Goal: Transaction & Acquisition: Purchase product/service

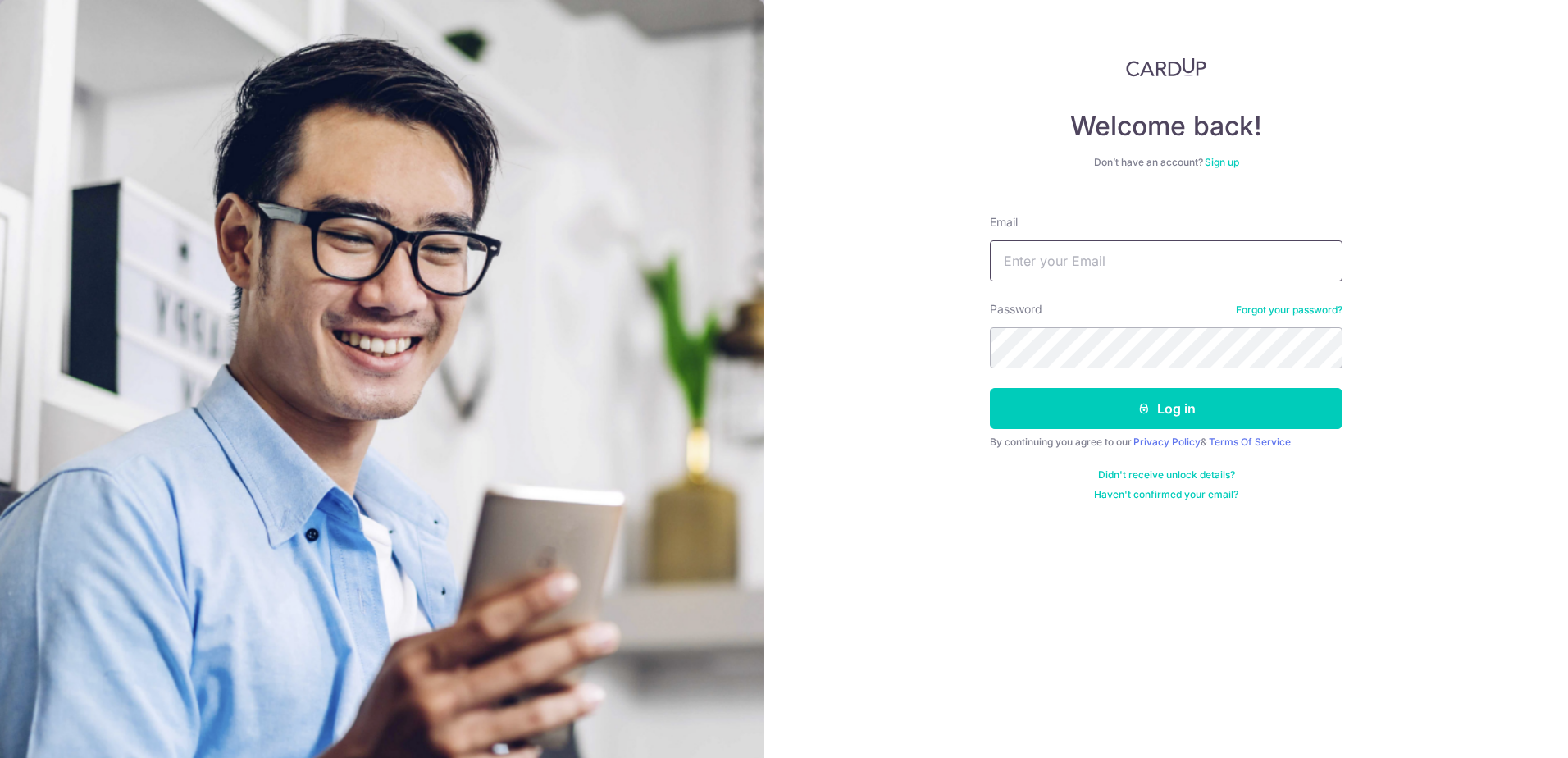
type input "admin@madinterior.com.sg"
click at [1152, 410] on button "Log in" at bounding box center [1166, 408] width 352 height 41
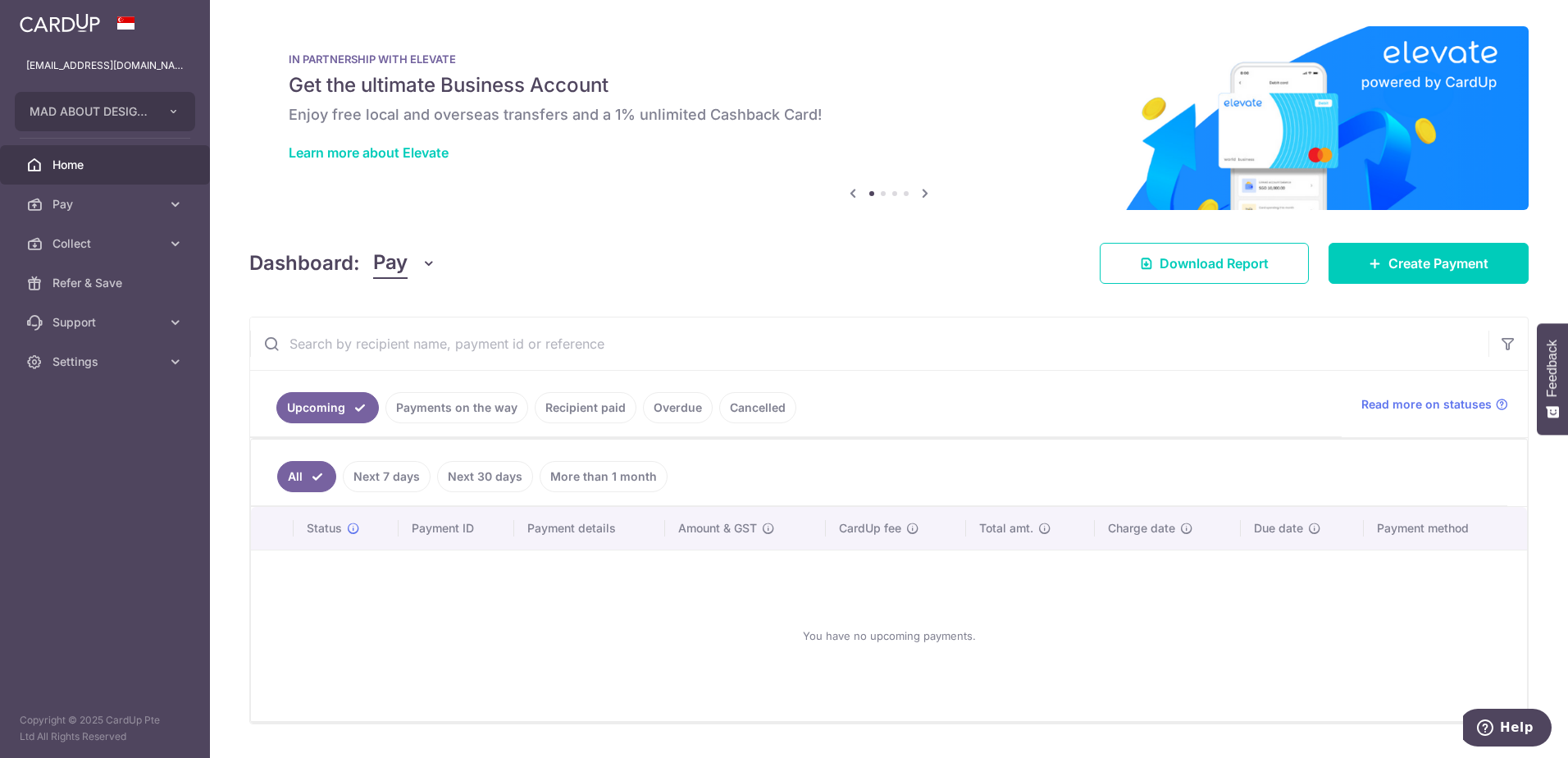
click at [474, 407] on link "Payments on the way" at bounding box center [456, 407] width 143 height 31
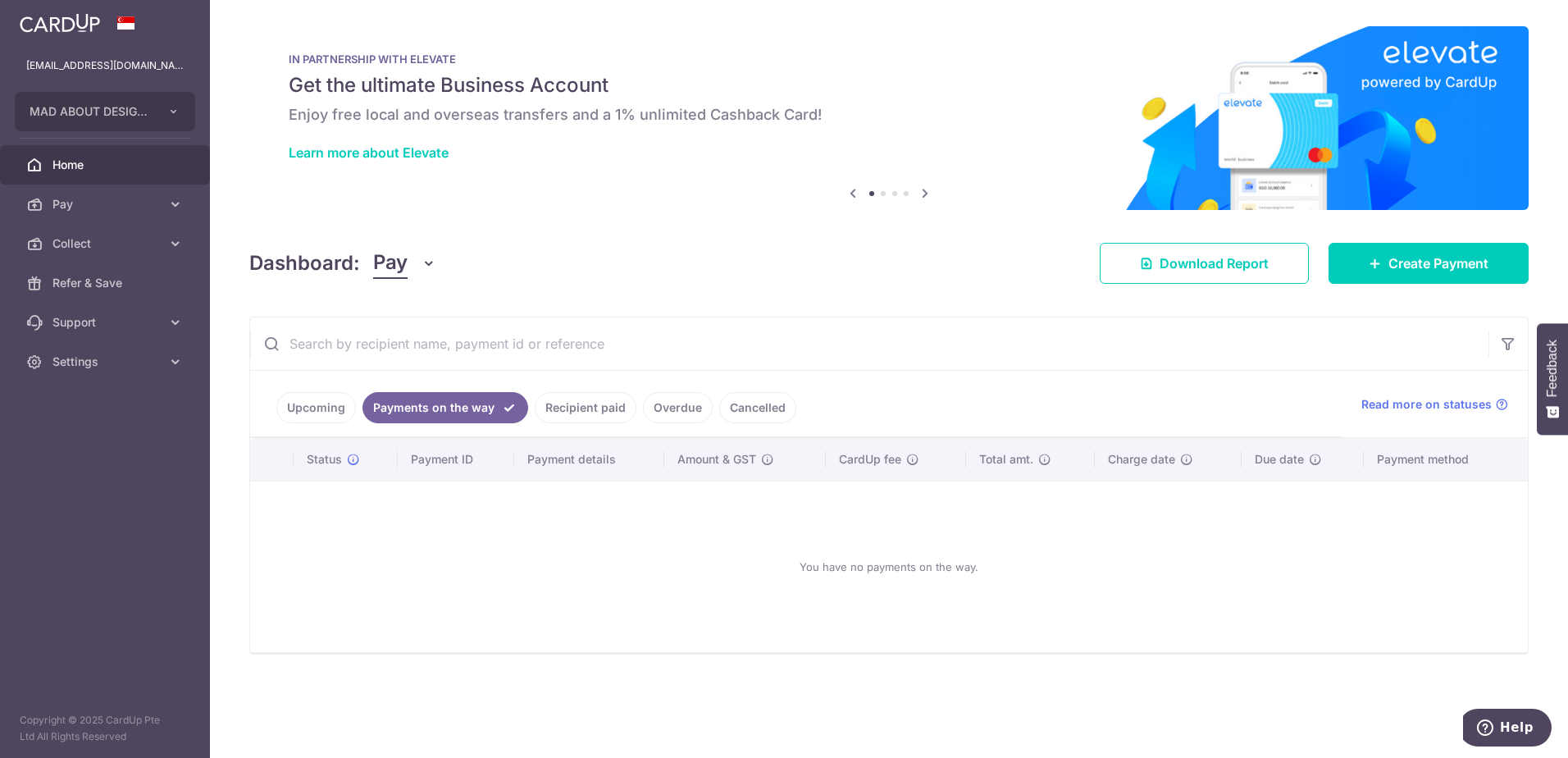
click at [593, 405] on link "Recipient paid" at bounding box center [586, 407] width 102 height 31
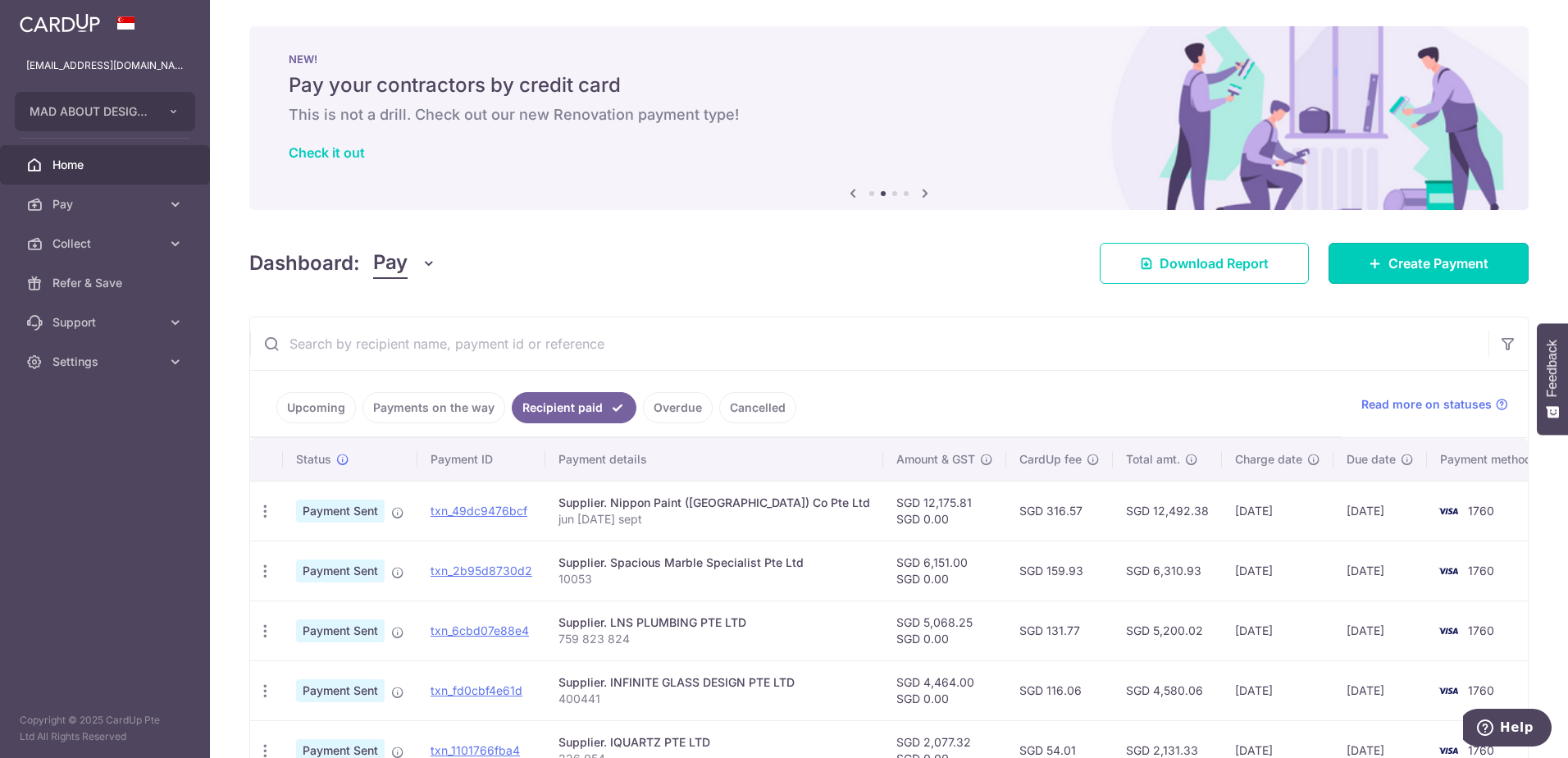
click at [1388, 267] on span "Create Payment" at bounding box center [1438, 263] width 100 height 19
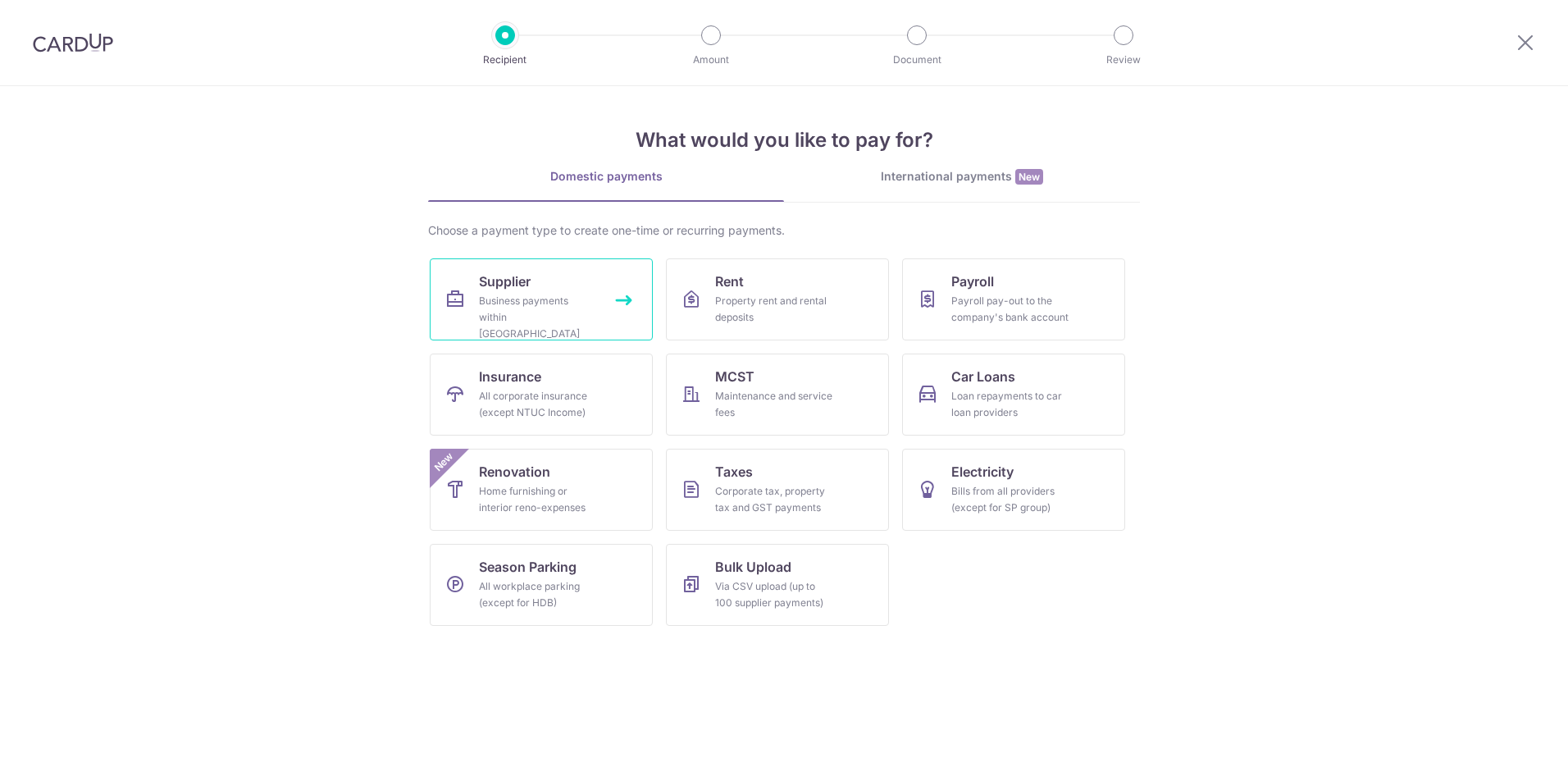
click at [551, 305] on div "Business payments within Singapore" at bounding box center [538, 317] width 118 height 49
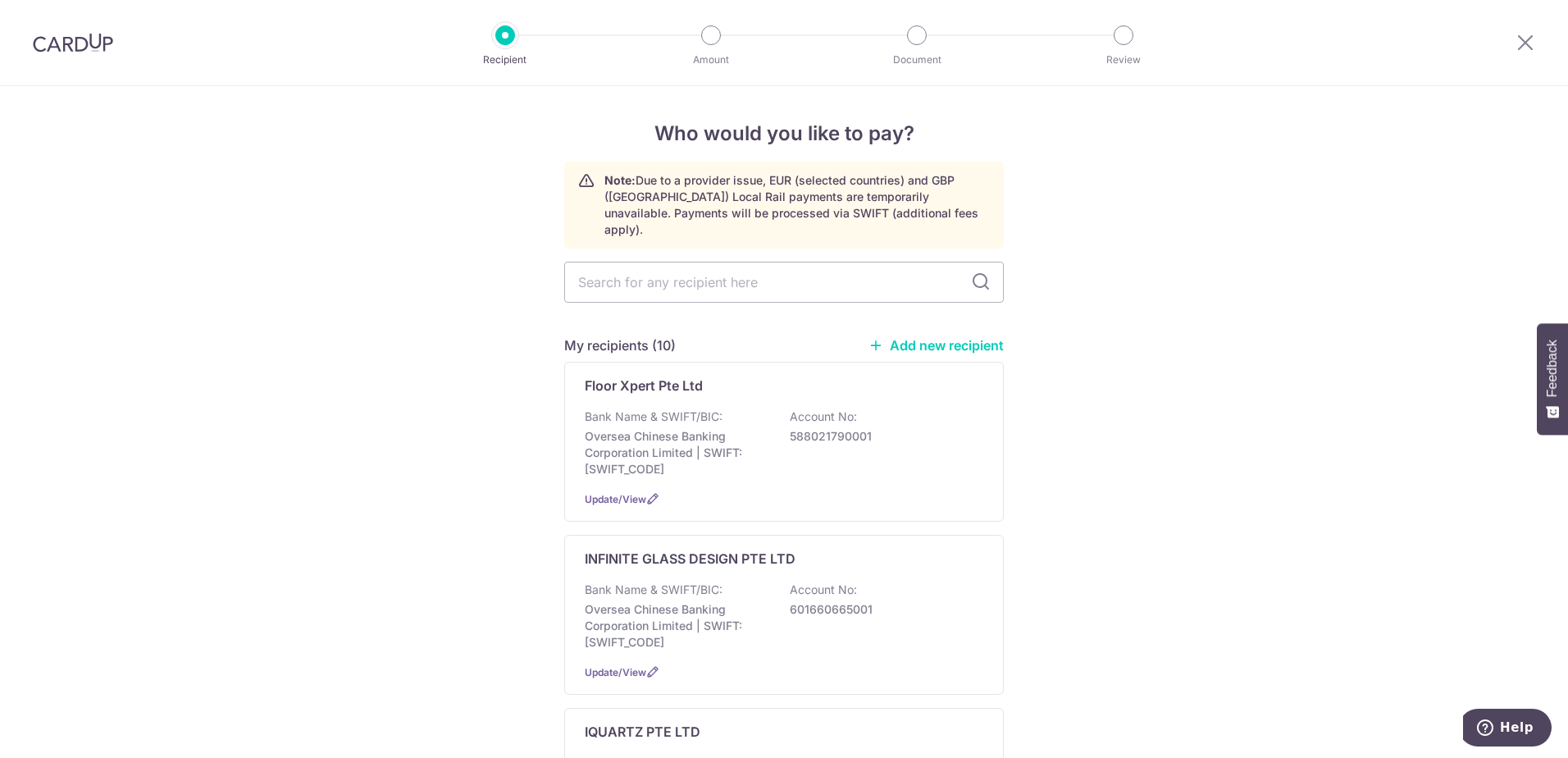
drag, startPoint x: 770, startPoint y: 618, endPoint x: 760, endPoint y: 619, distance: 10.0
click at [769, 618] on div "Bank Name & SWIFT/BIC: Oversea Chinese Banking Corporation Limited | SWIFT: [SW…" at bounding box center [784, 617] width 398 height 69
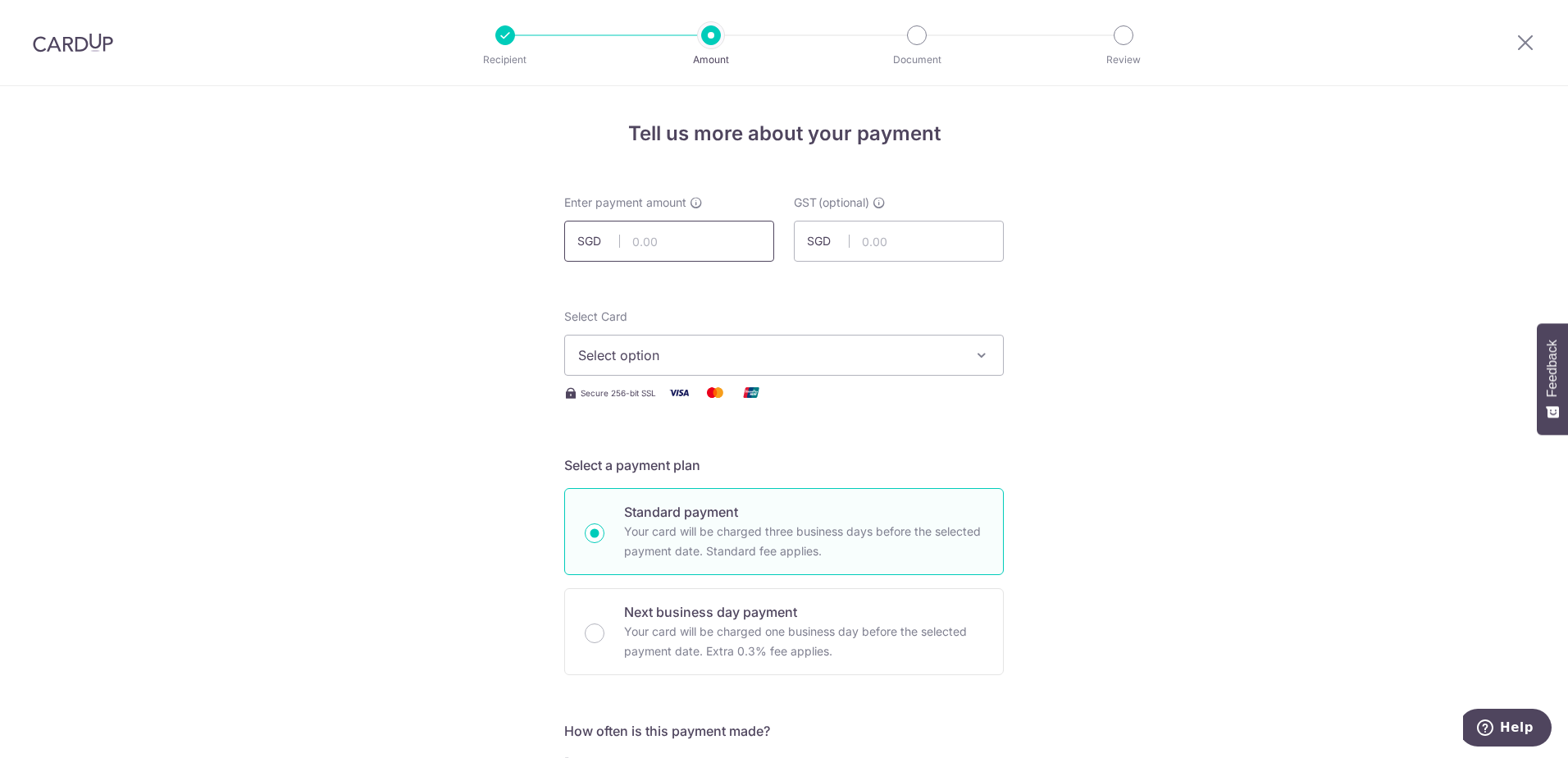
click at [675, 254] on input "text" at bounding box center [669, 241] width 210 height 41
type input "9,054.00"
click at [689, 360] on span "Select option" at bounding box center [769, 355] width 382 height 19
drag, startPoint x: 701, startPoint y: 470, endPoint x: 856, endPoint y: 467, distance: 155.0
click at [701, 470] on span "**** 1760" at bounding box center [784, 473] width 412 height 19
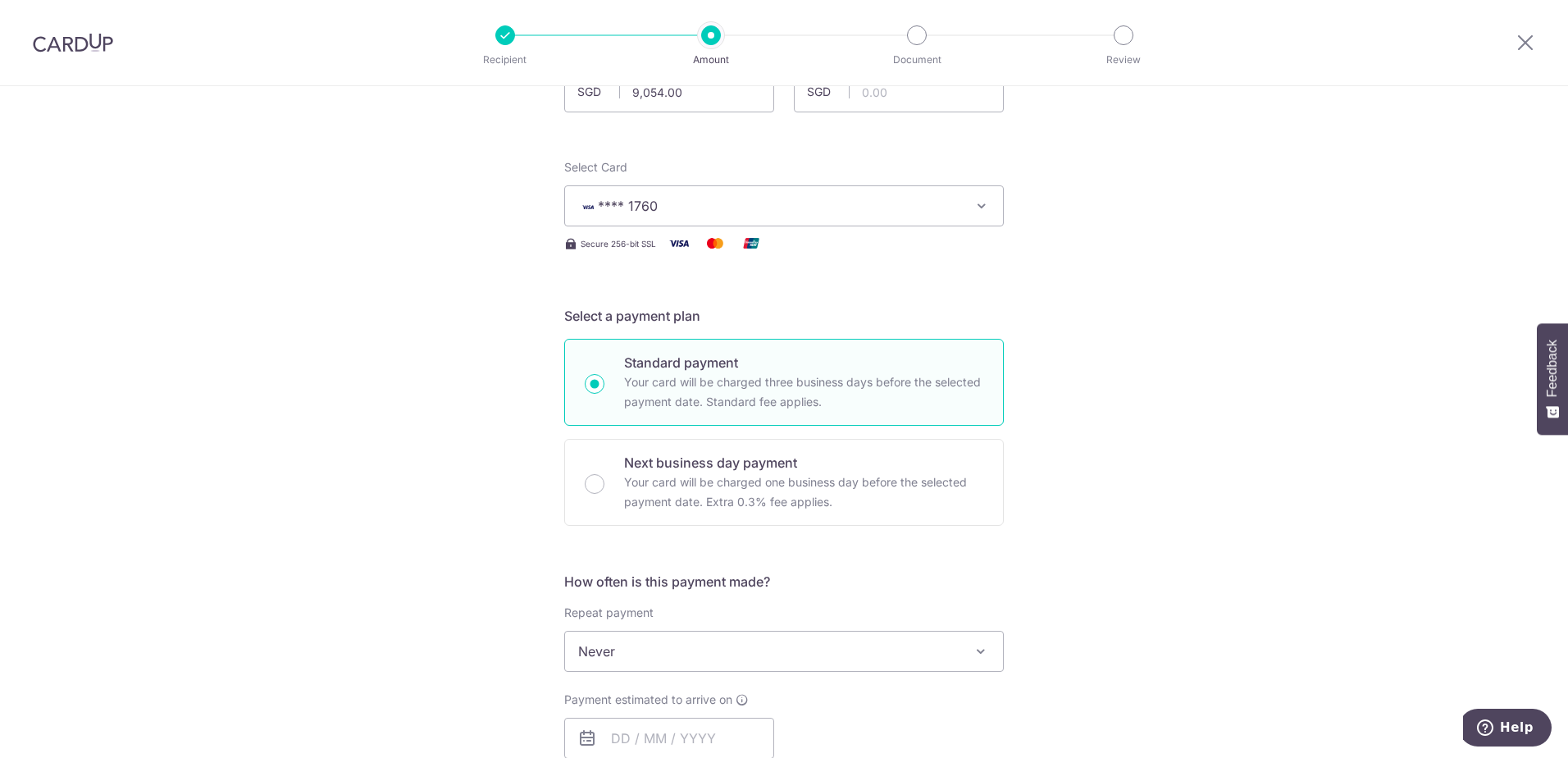
scroll to position [410, 0]
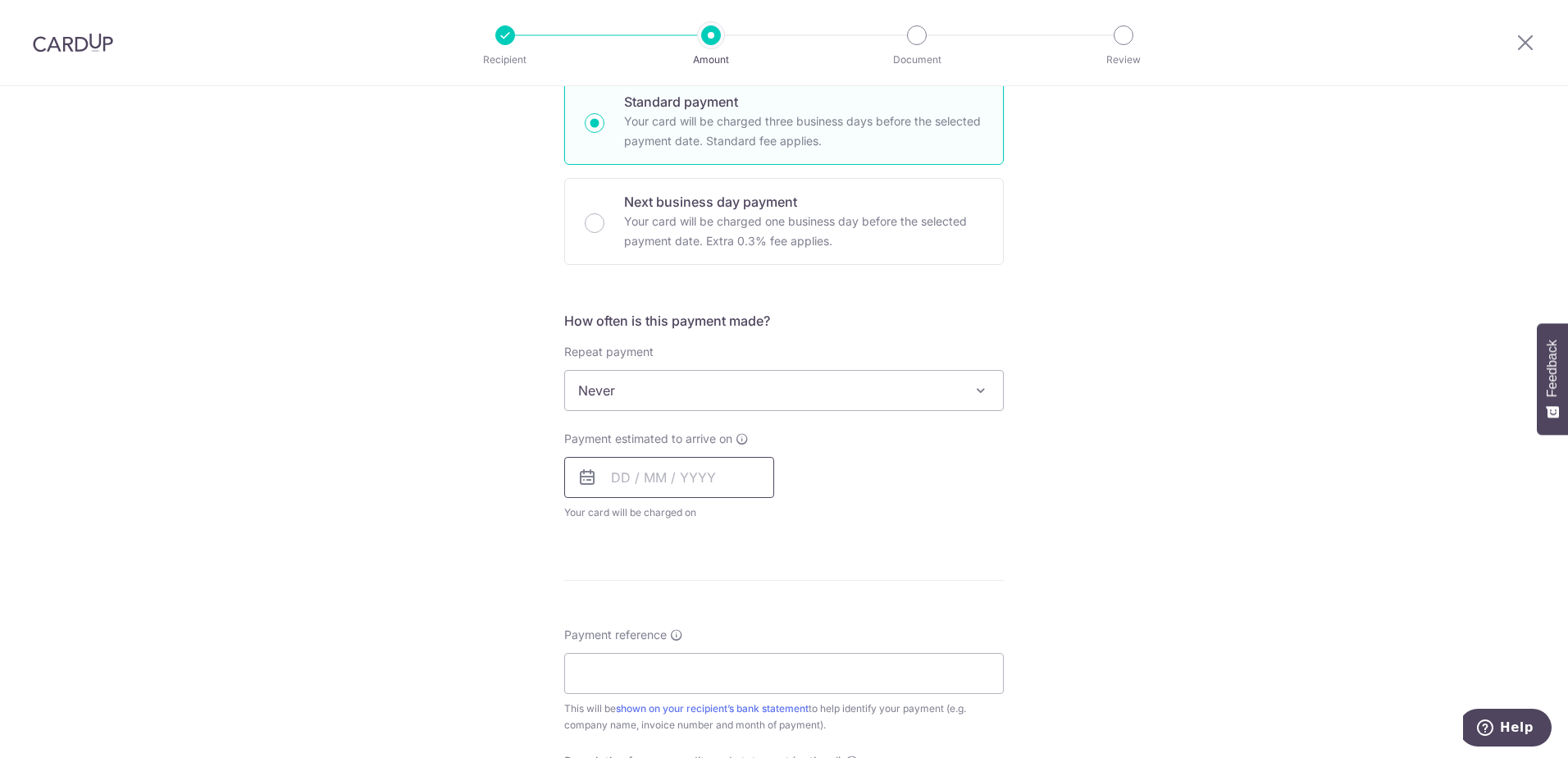
click at [696, 480] on input "text" at bounding box center [669, 477] width 210 height 41
click at [629, 633] on link "6" at bounding box center [630, 626] width 26 height 26
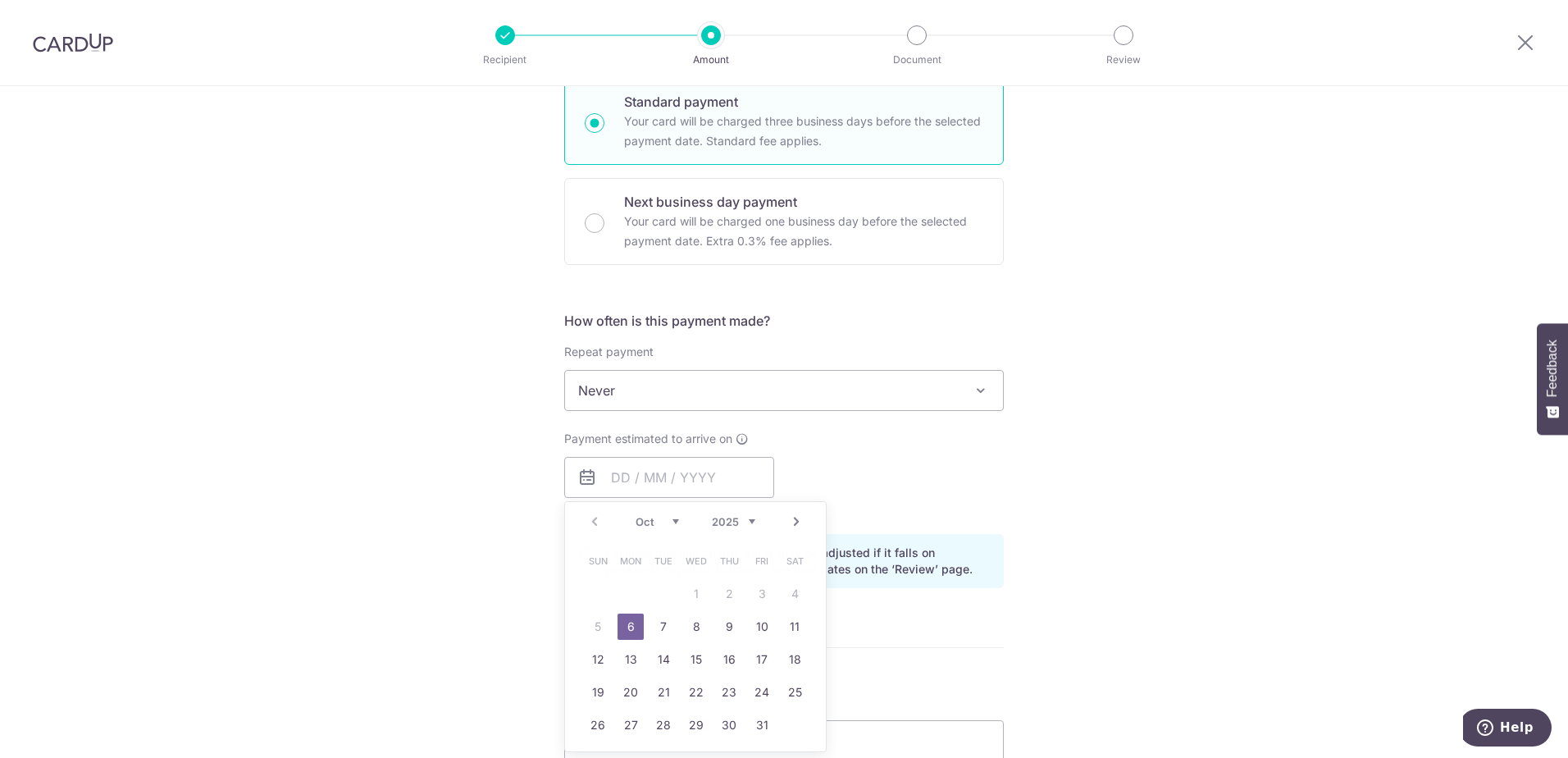
type input "06/10/2025"
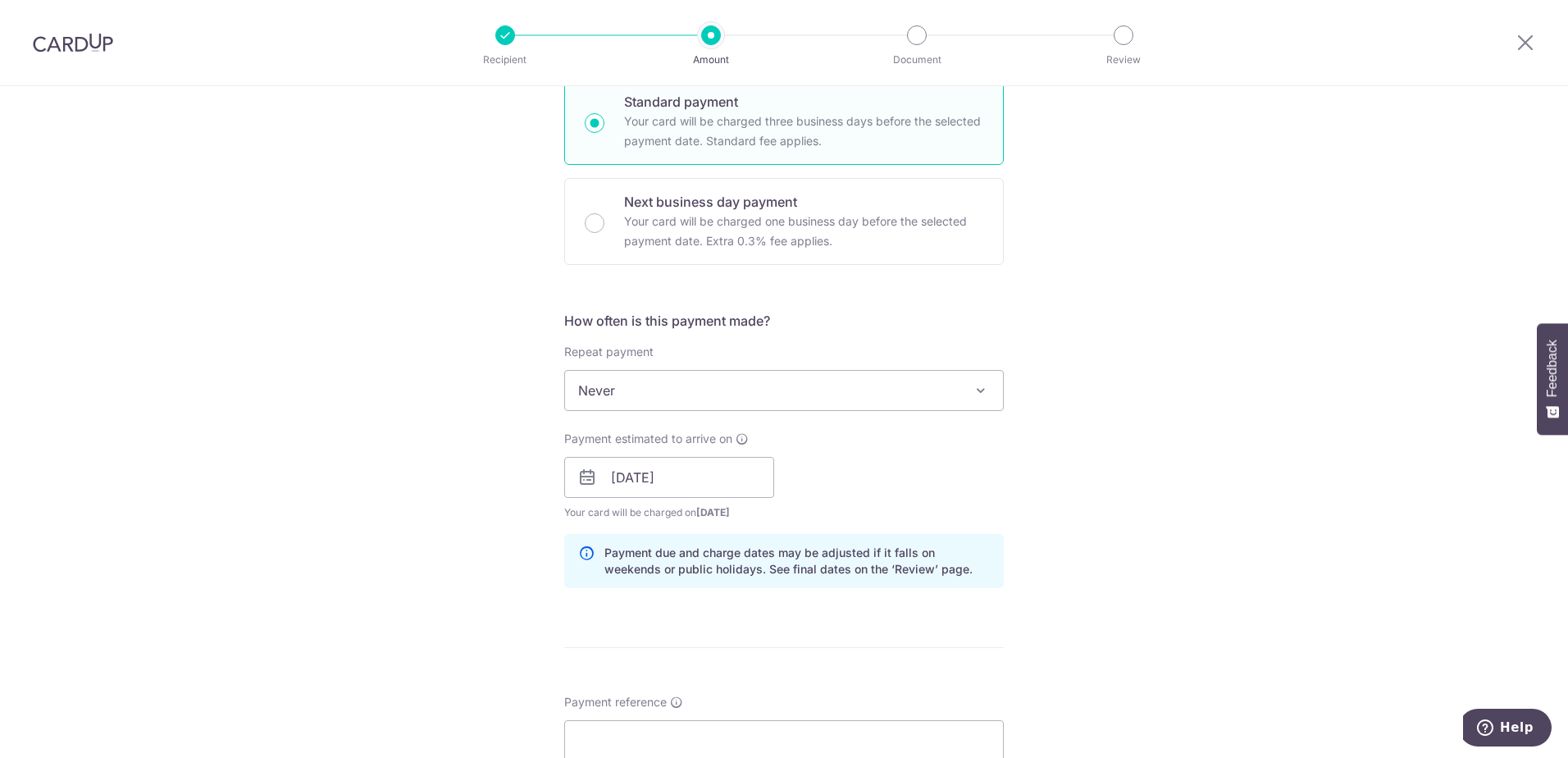
click at [1177, 598] on div "Tell us more about your payment Enter payment amount SGD 9,054.00 9054.00 GST (…" at bounding box center [784, 506] width 1568 height 1661
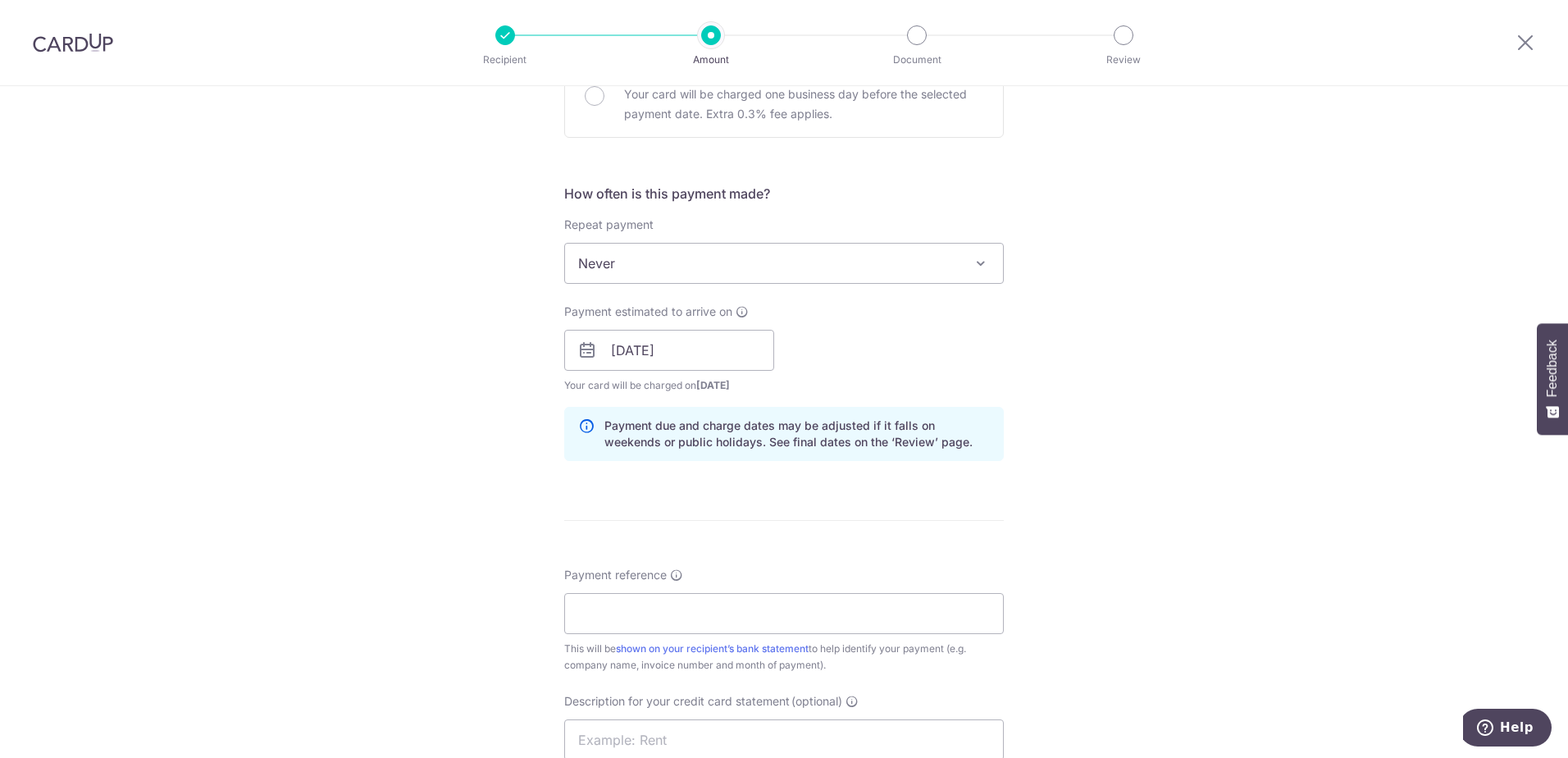
scroll to position [739, 0]
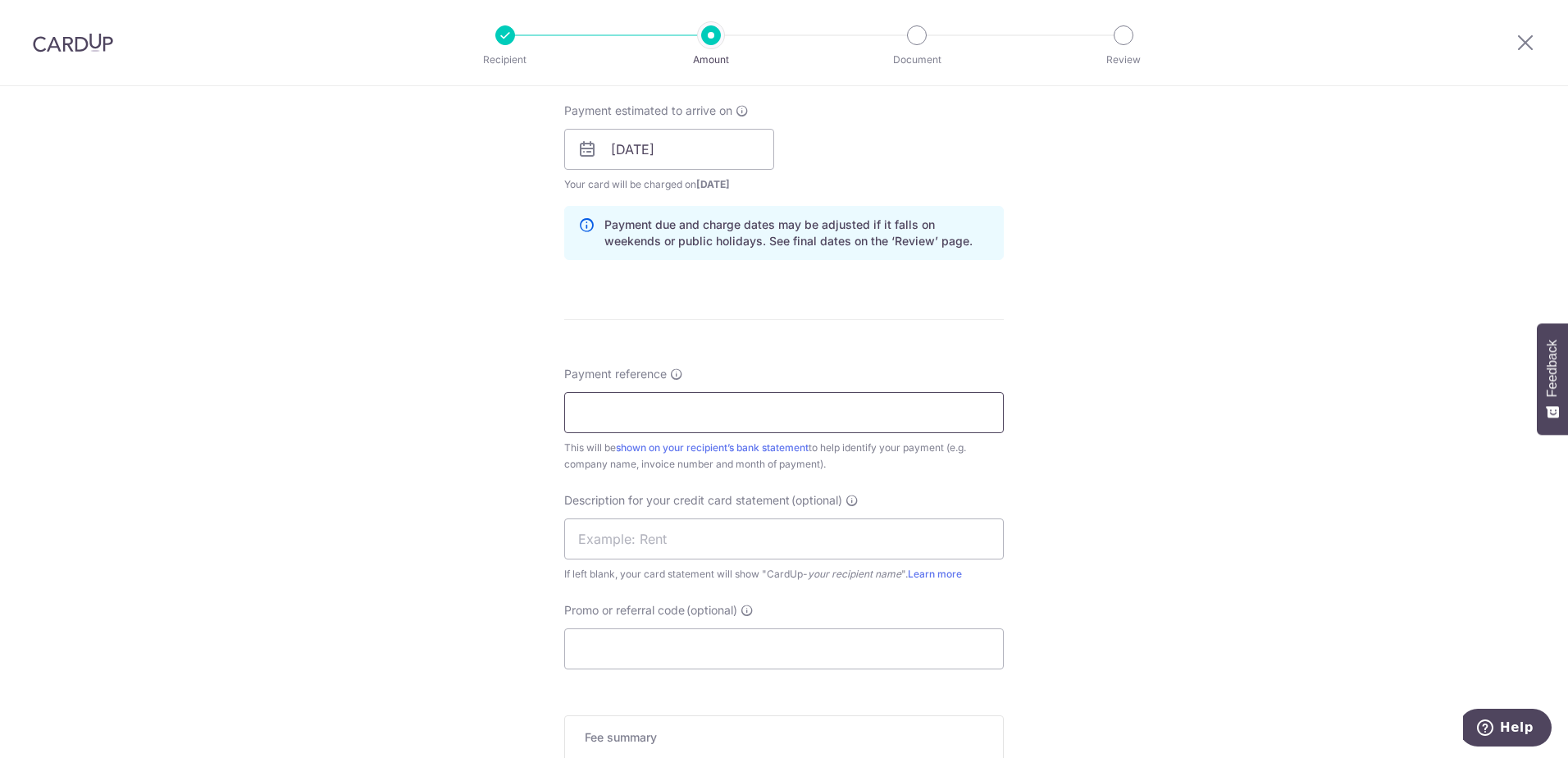
click at [722, 425] on input "Payment reference" at bounding box center [784, 412] width 440 height 41
type input "44 97 03"
click at [1278, 464] on div "Tell us more about your payment Enter payment amount SGD 9,054.00 9054.00 GST (…" at bounding box center [784, 178] width 1568 height 1661
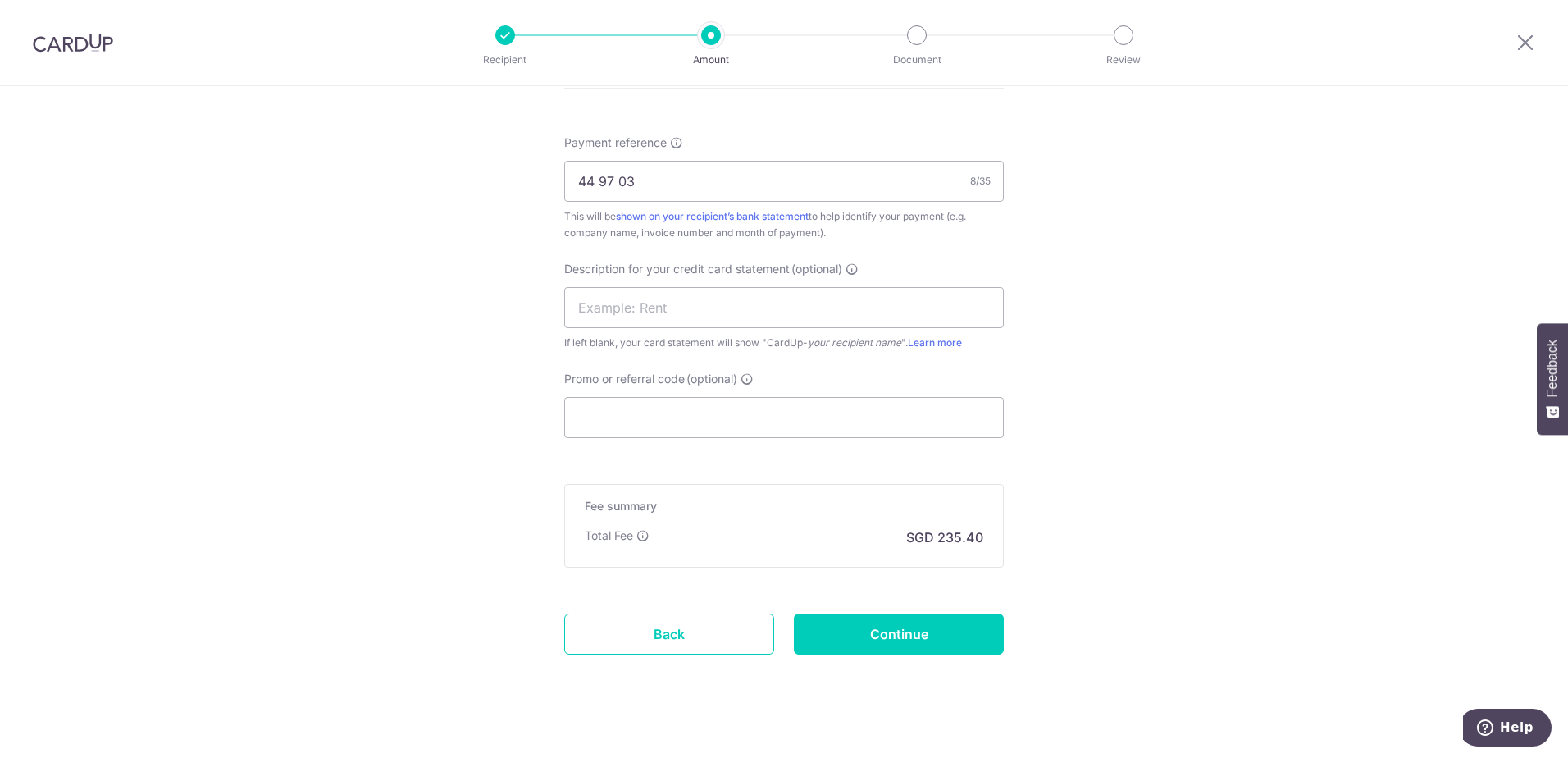
scroll to position [990, 0]
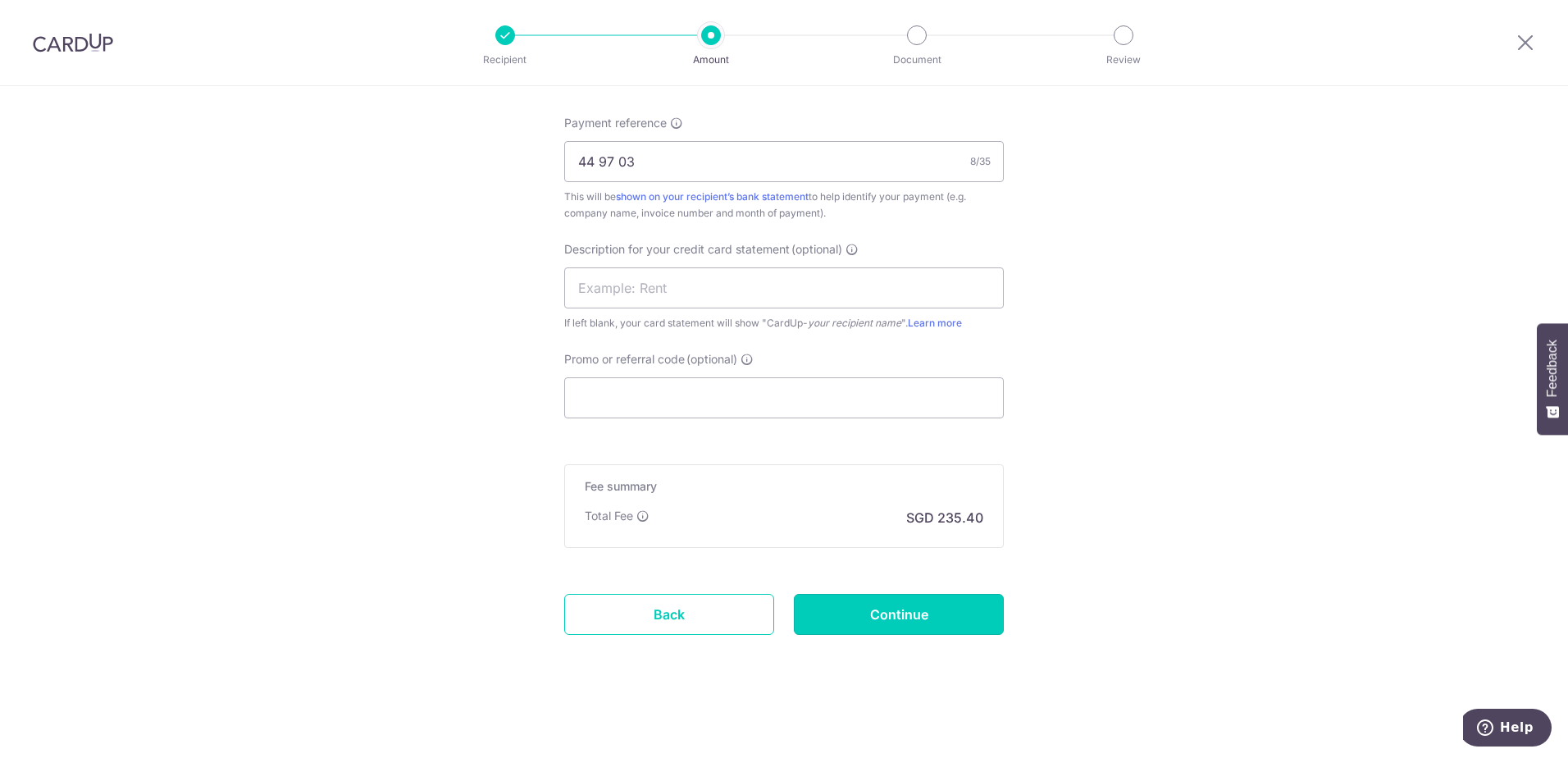
click at [938, 626] on input "Continue" at bounding box center [899, 614] width 210 height 41
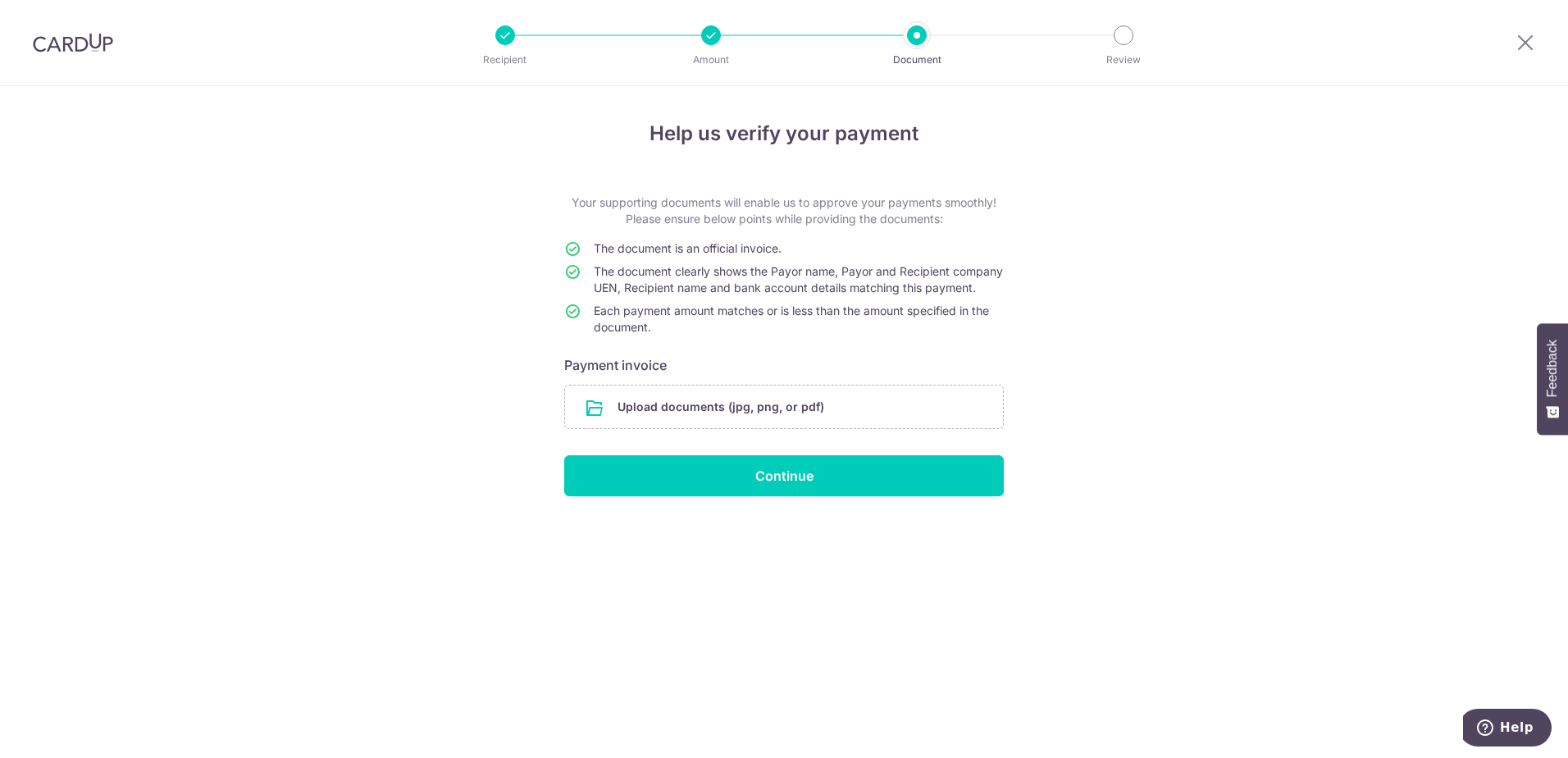
click at [827, 425] on input "file" at bounding box center [784, 406] width 438 height 42
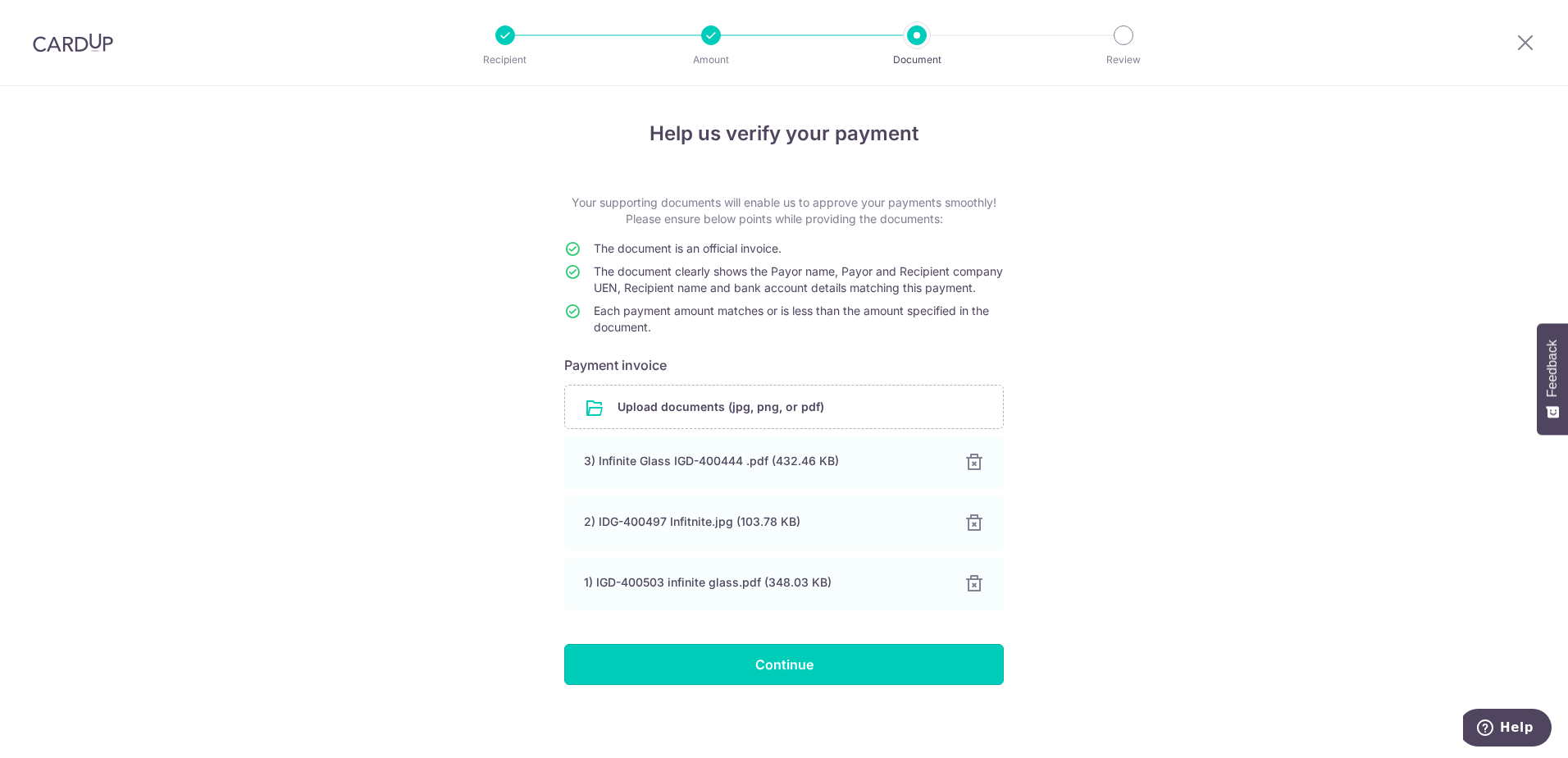
click at [809, 684] on input "Continue" at bounding box center [784, 664] width 440 height 41
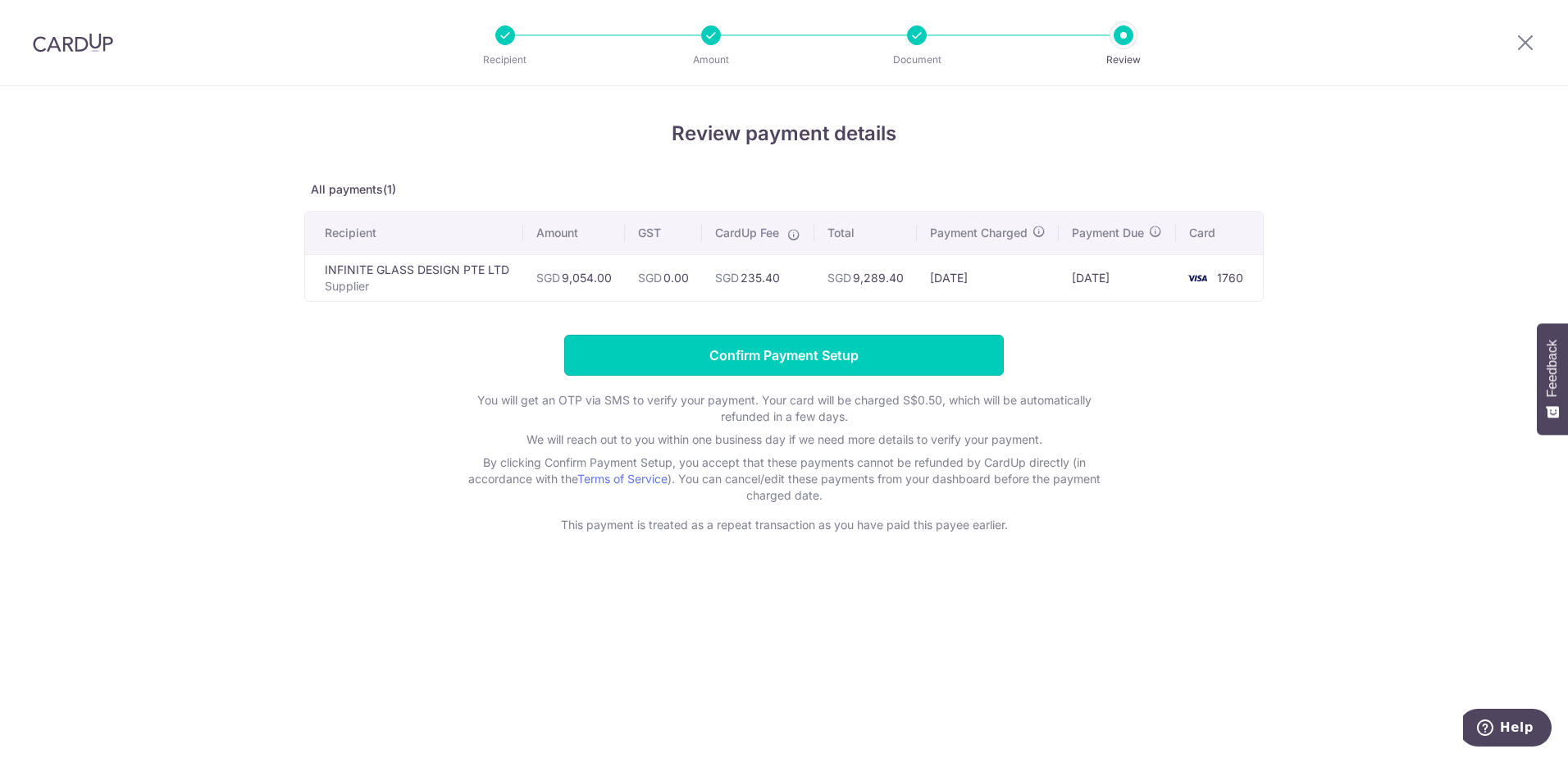
click at [821, 369] on input "Confirm Payment Setup" at bounding box center [784, 355] width 440 height 41
